Goal: Find contact information: Obtain details needed to contact an individual or organization

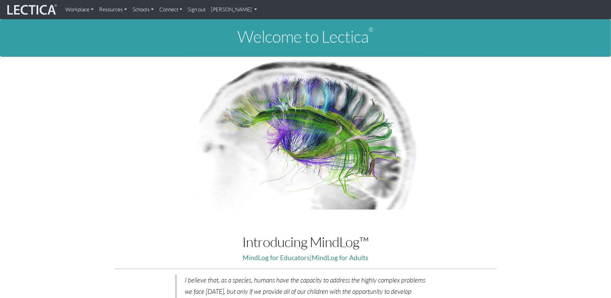
click at [221, 7] on link "[PERSON_NAME]" at bounding box center [235, 10] width 52 height 14
click at [45, 9] on img at bounding box center [32, 9] width 52 height 13
click at [167, 14] on link "Connect" at bounding box center [171, 10] width 29 height 14
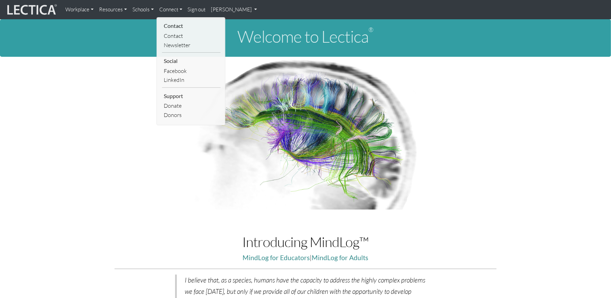
click at [172, 27] on li "Contact" at bounding box center [191, 25] width 59 height 11
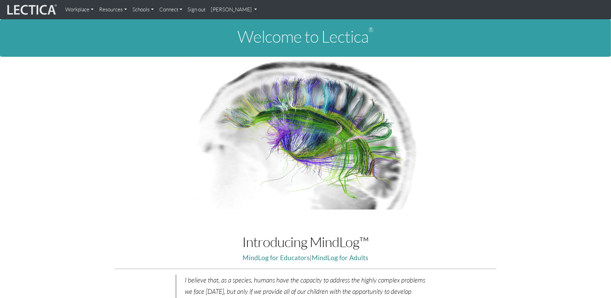
click at [172, 12] on link "Connect" at bounding box center [171, 10] width 29 height 14
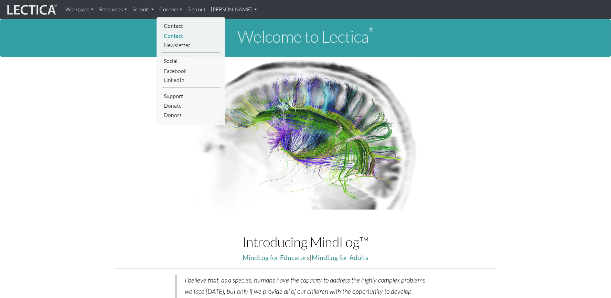
click at [172, 38] on link "Contact" at bounding box center [191, 35] width 59 height 9
